Goal: Find specific page/section: Find specific page/section

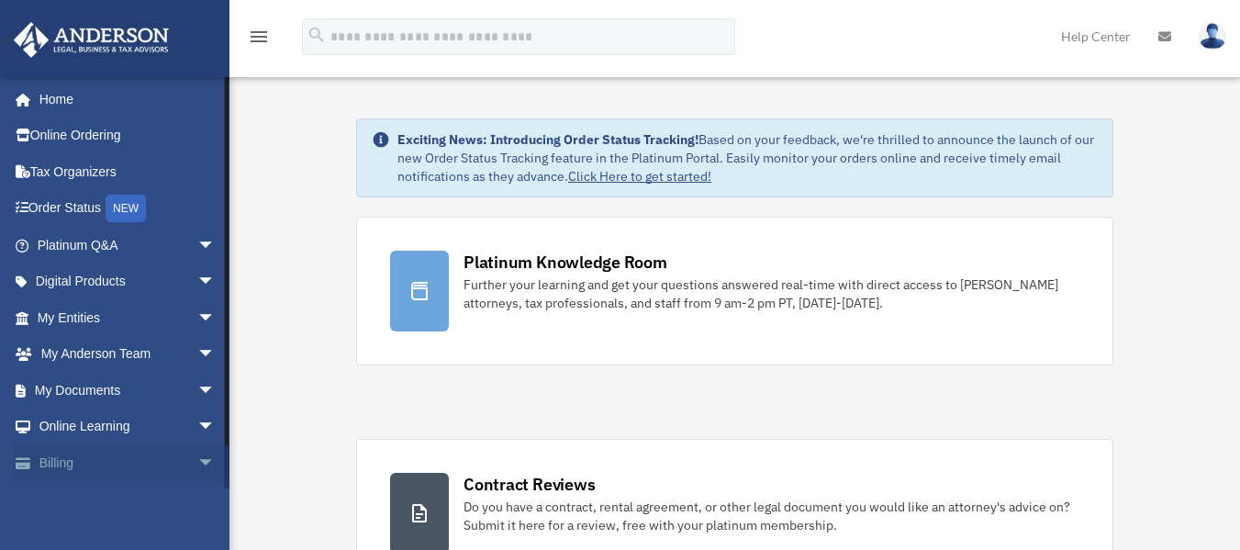
click at [197, 462] on span "arrow_drop_down" at bounding box center [215, 463] width 37 height 38
click at [197, 462] on span "arrow_drop_up" at bounding box center [215, 463] width 37 height 38
click at [197, 251] on span "arrow_drop_down" at bounding box center [215, 246] width 37 height 38
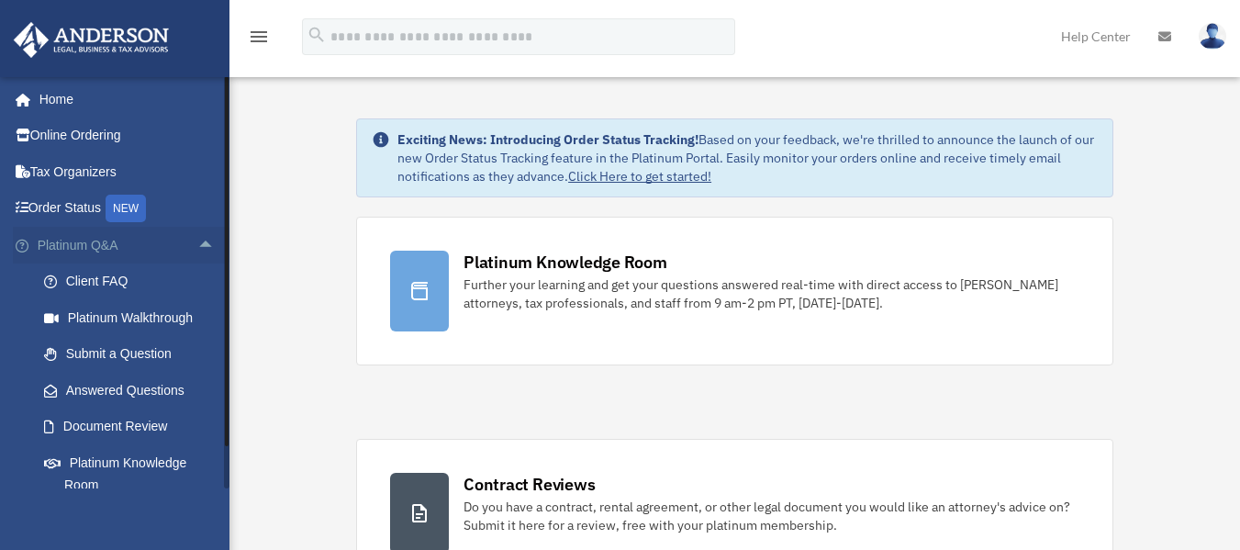
click at [197, 251] on span "arrow_drop_up" at bounding box center [215, 246] width 37 height 38
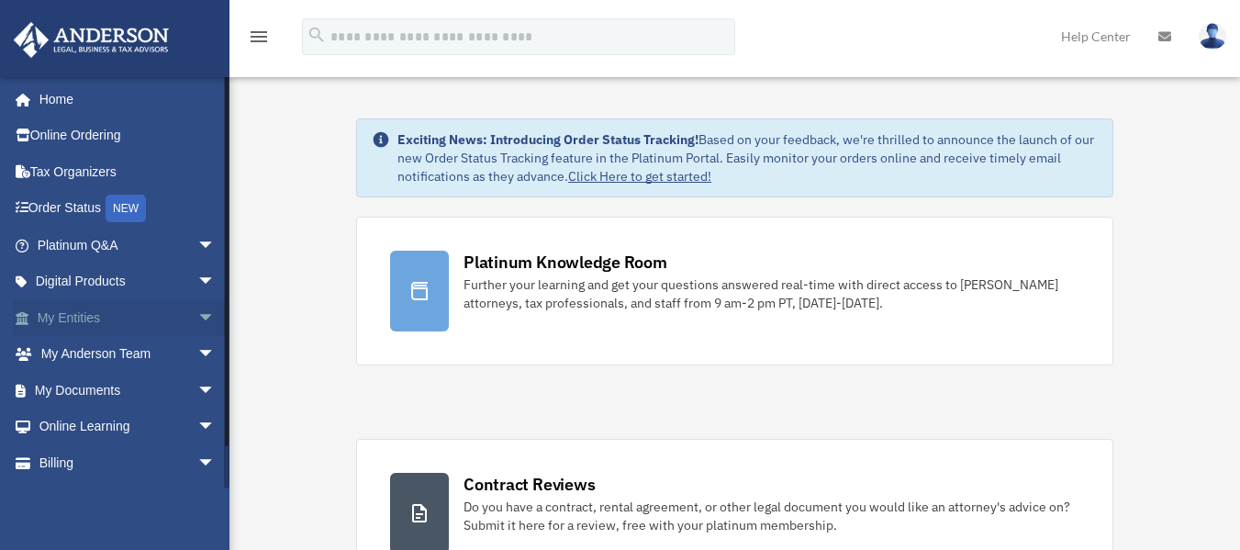
click at [197, 306] on span "arrow_drop_down" at bounding box center [215, 318] width 37 height 38
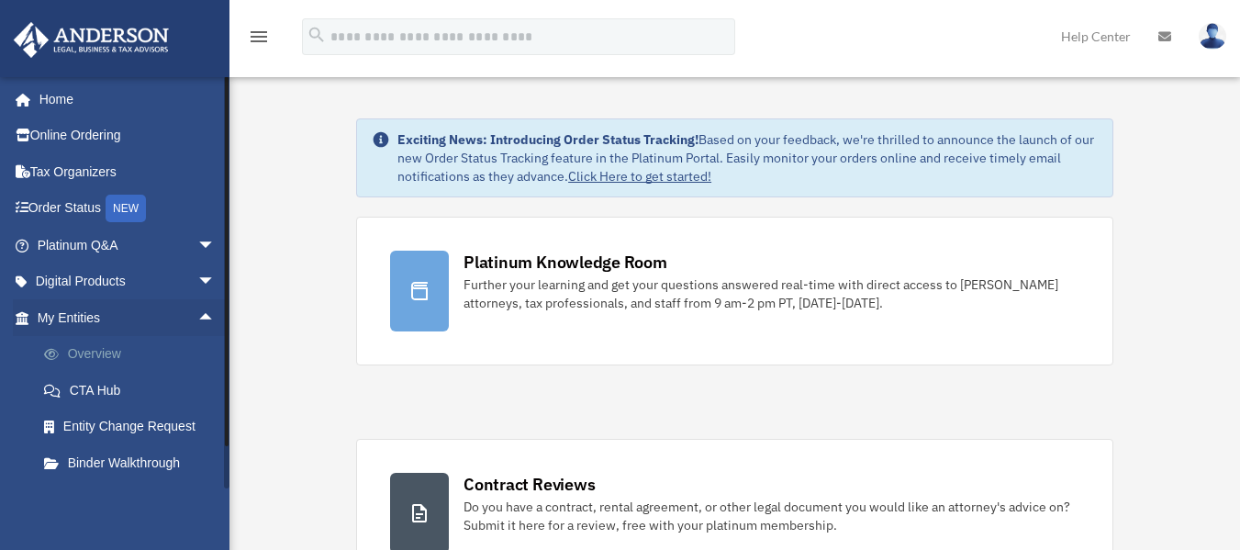
click at [112, 353] on link "Overview" at bounding box center [135, 354] width 218 height 37
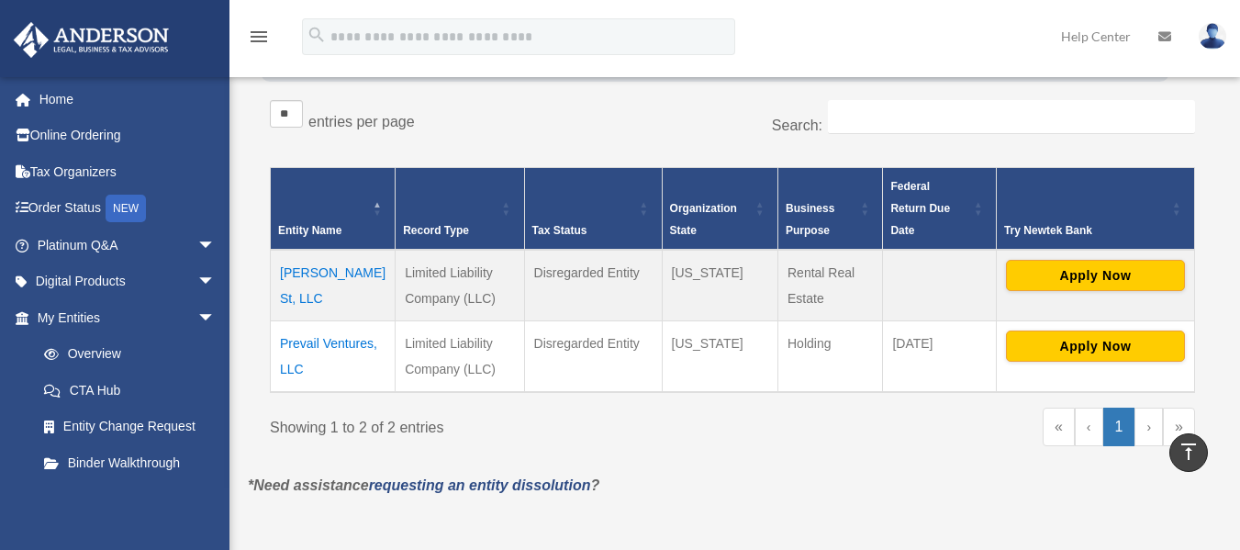
scroll to position [289, 0]
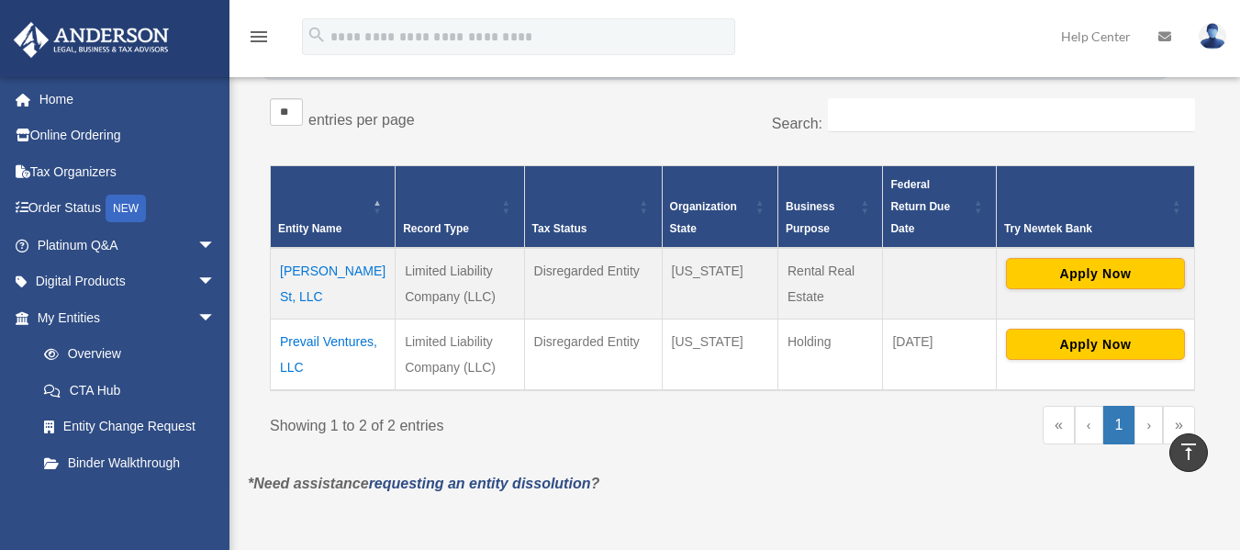
click at [314, 248] on td "[PERSON_NAME] St, LLC" at bounding box center [333, 284] width 125 height 72
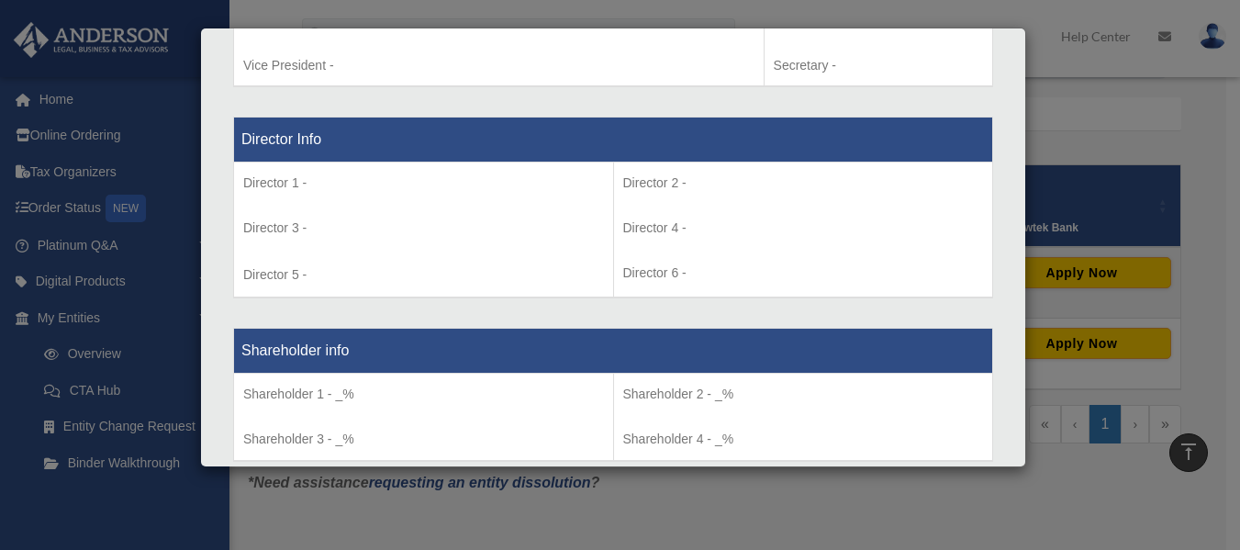
scroll to position [1383, 0]
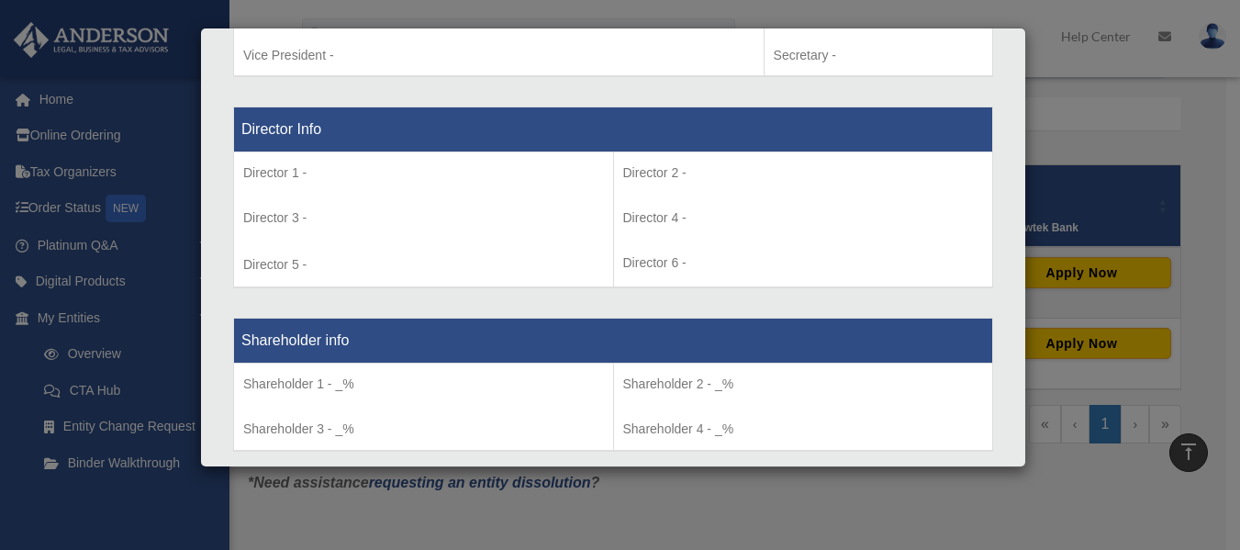
click at [854, 512] on div "Details × Articles Sent Organizational Date" at bounding box center [620, 275] width 1240 height 550
